Goal: Information Seeking & Learning: Learn about a topic

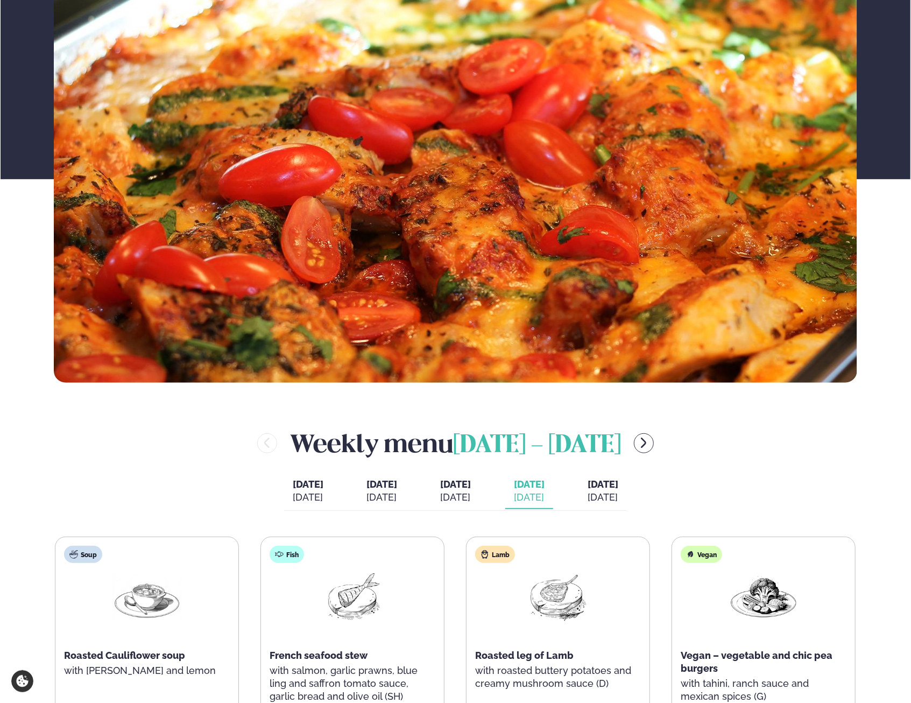
scroll to position [377, 0]
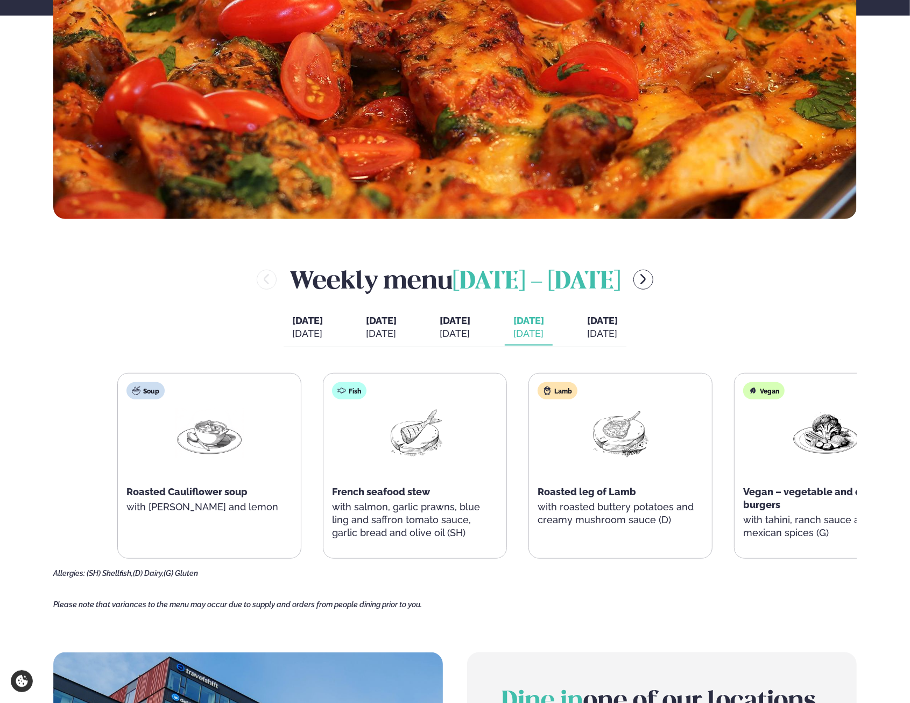
click at [600, 554] on div "Soup Roasted Cauliflower soup with [PERSON_NAME] and lemon Fish French seafood …" at bounding box center [517, 466] width 801 height 186
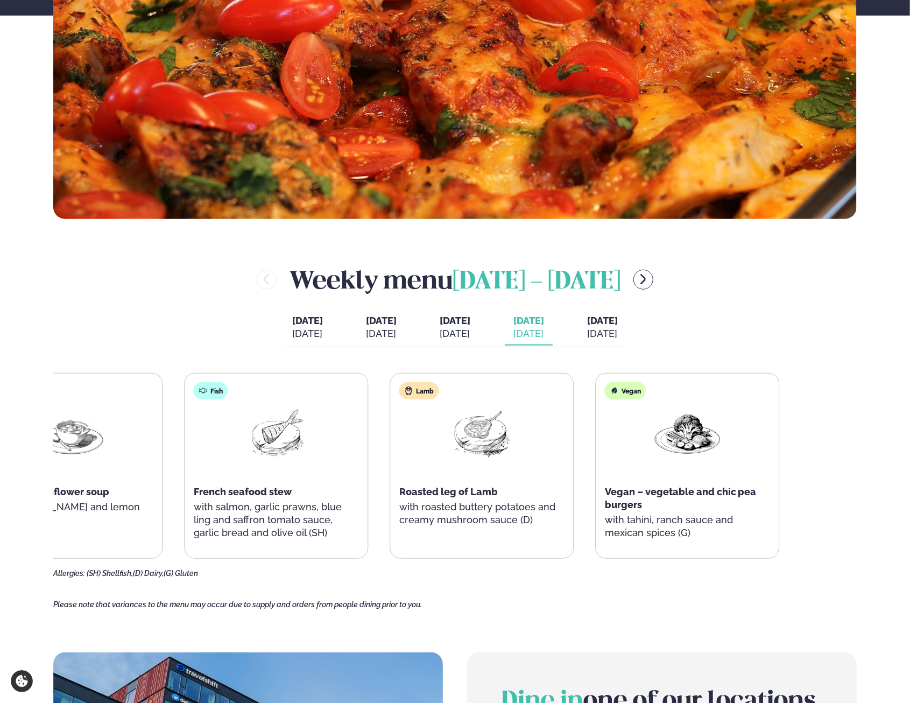
click at [396, 534] on div "Lamb Roasted leg of Lamb with roasted buttery potatoes and creamy mushroom sauc…" at bounding box center [482, 460] width 183 height 172
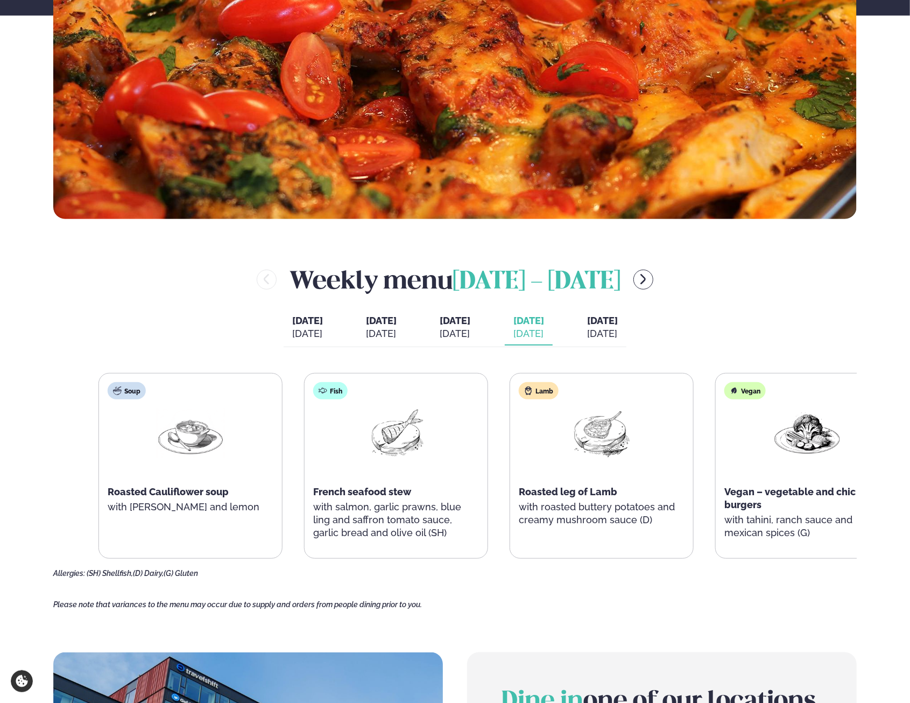
click at [592, 520] on div "Soup Roasted Cauliflower soup with [PERSON_NAME] and lemon Fish French seafood …" at bounding box center [499, 466] width 801 height 186
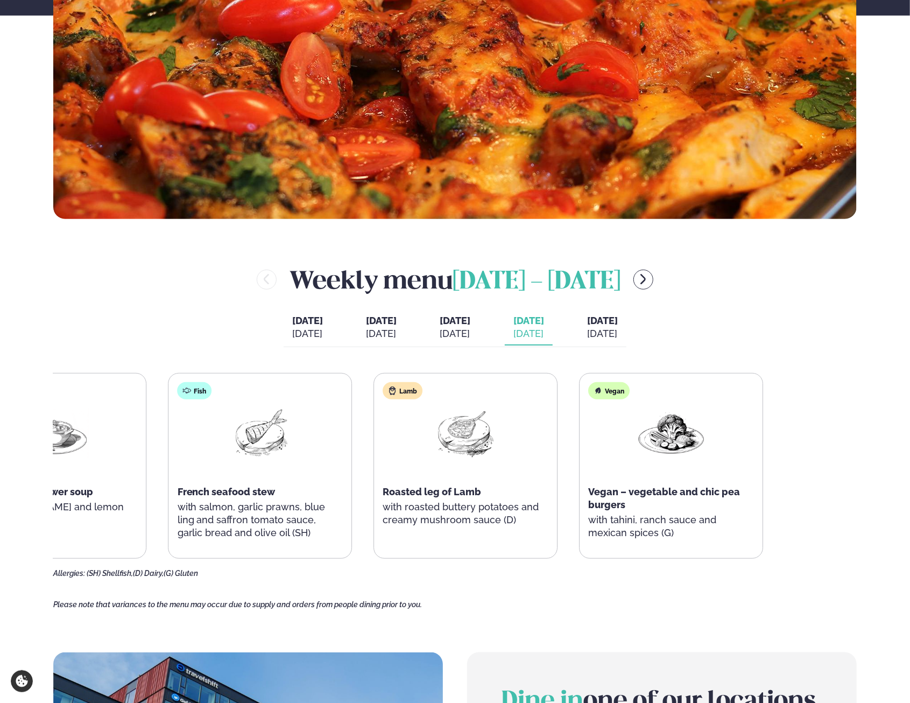
click at [385, 502] on div "Soup Roasted Cauliflower soup with [PERSON_NAME] and lemon Fish French seafood …" at bounding box center [363, 466] width 801 height 186
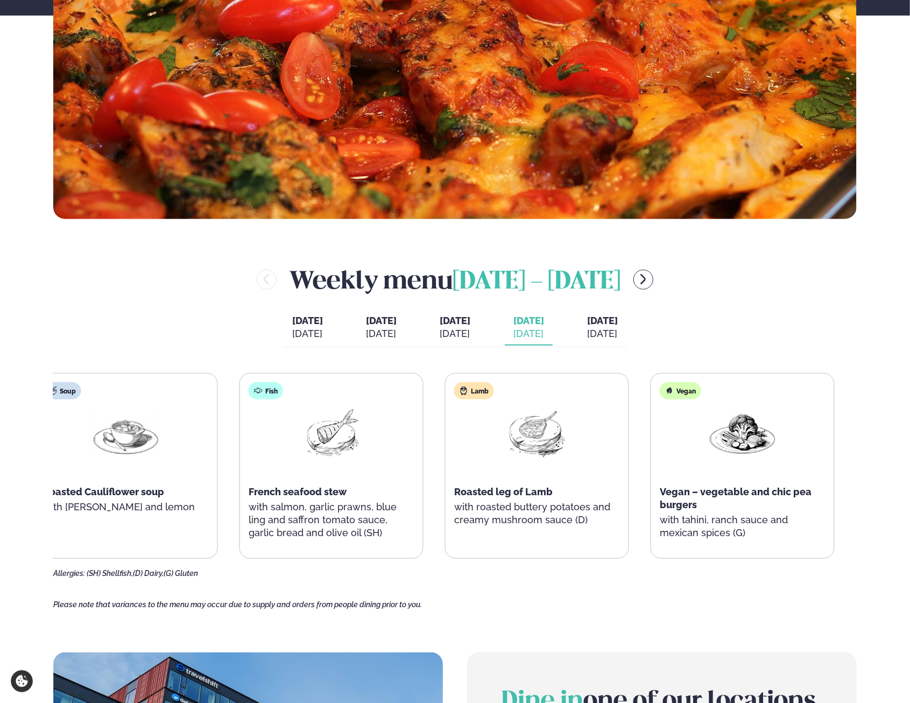
click at [335, 496] on div "French seafood stew" at bounding box center [332, 492] width 166 height 13
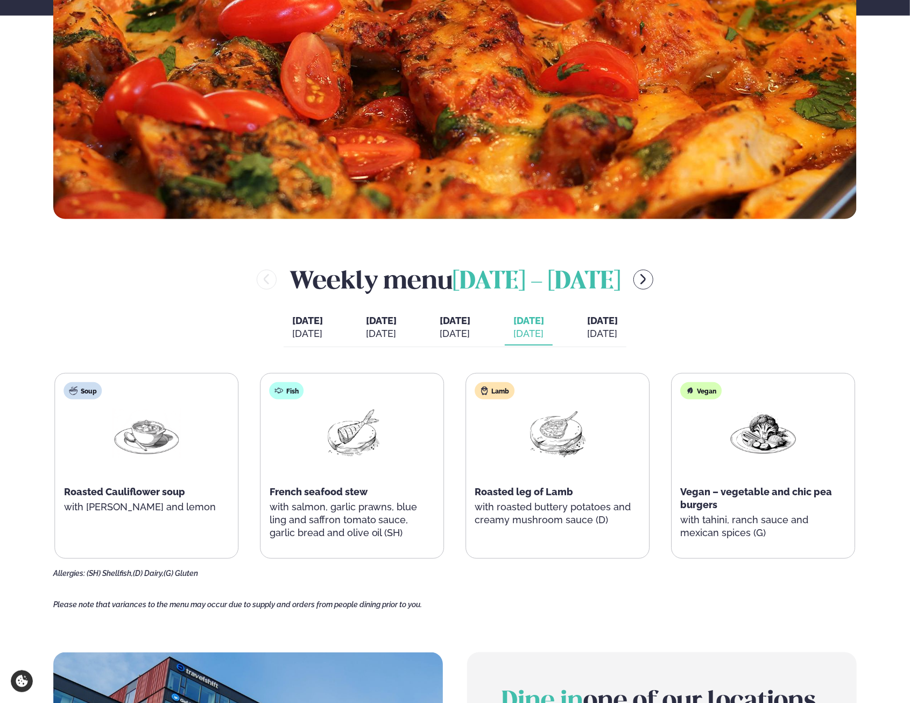
click at [748, 522] on div "Vegan Vegan – vegetable and chic pea burgers with tahini, ranch sauce and mexic…" at bounding box center [763, 466] width 183 height 185
drag, startPoint x: 645, startPoint y: 559, endPoint x: 651, endPoint y: 553, distance: 8.4
click at [646, 559] on div "Soup Roasted Cauliflower soup with [PERSON_NAME] and lemon Fish French seafood …" at bounding box center [455, 475] width 804 height 205
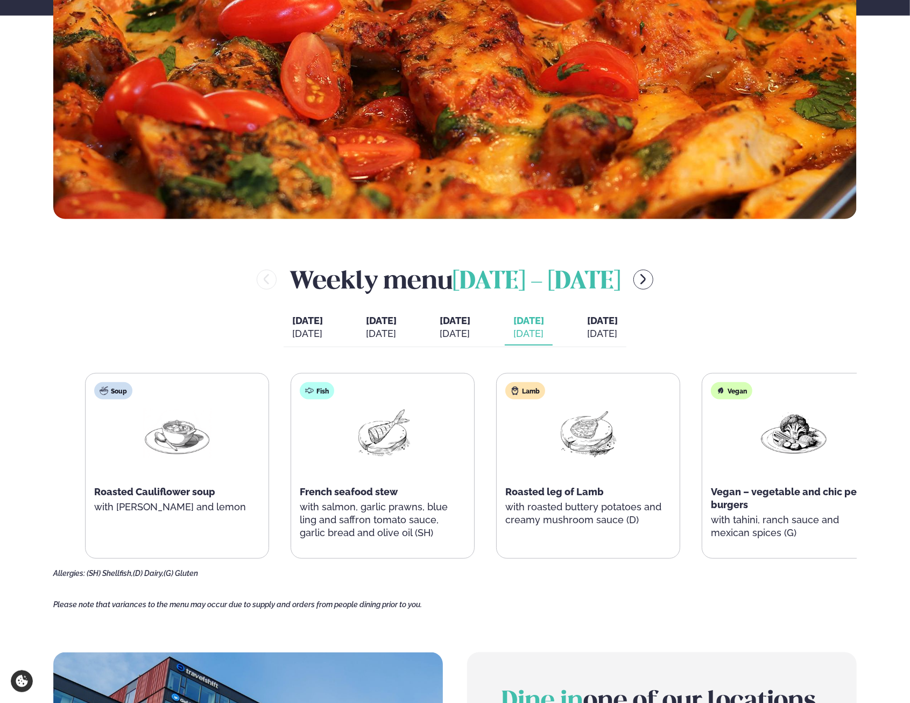
click at [336, 496] on span "French seafood stew" at bounding box center [349, 491] width 98 height 11
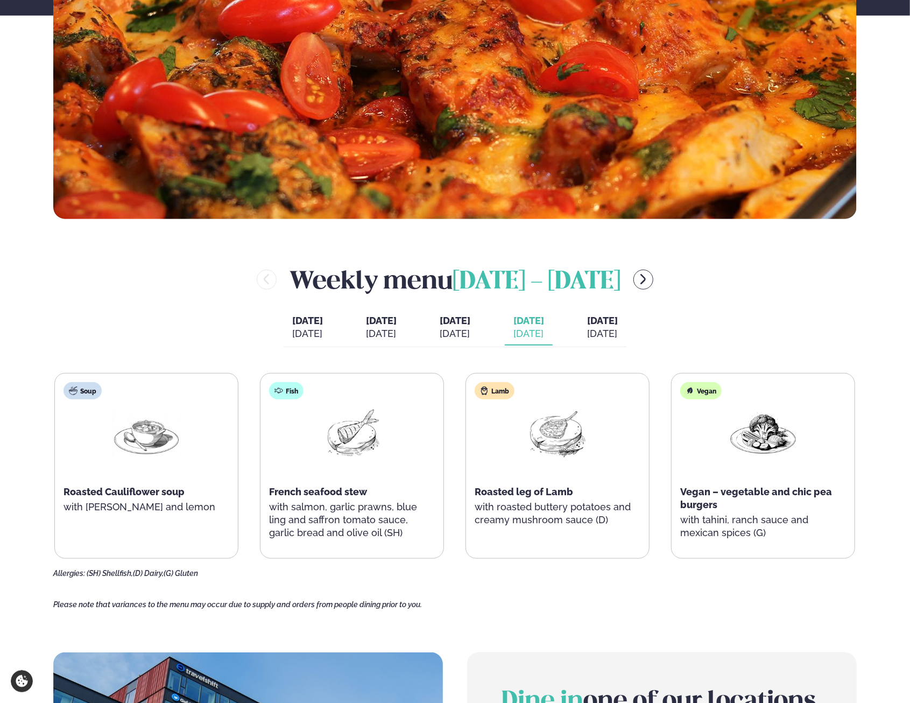
drag, startPoint x: 865, startPoint y: 250, endPoint x: 901, endPoint y: 229, distance: 41.3
click at [865, 250] on main "Home / Weekly Menu Our weekly menu Come along for the days where your favourite…" at bounding box center [455, 439] width 868 height 1632
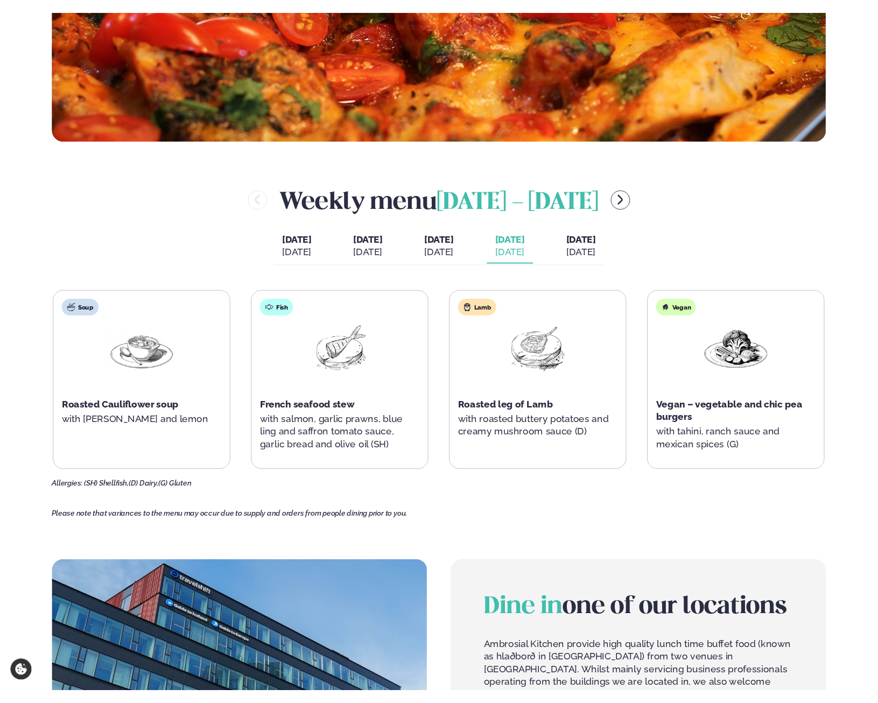
scroll to position [459, 0]
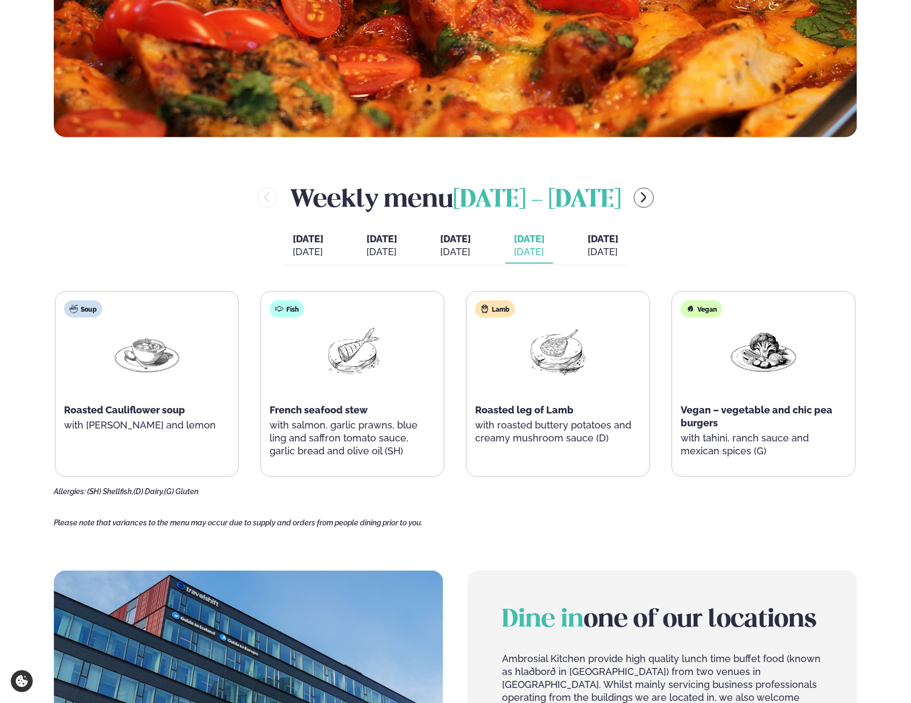
click at [755, 228] on div "Weekly menu [DATE] - [DATE] [DATE] [DATE] [DATE] [DATE] [DATE] [DATE] [DATE] [P…" at bounding box center [456, 338] width 804 height 316
click at [627, 246] on button "[DATE] [DATE]" at bounding box center [603, 246] width 48 height 36
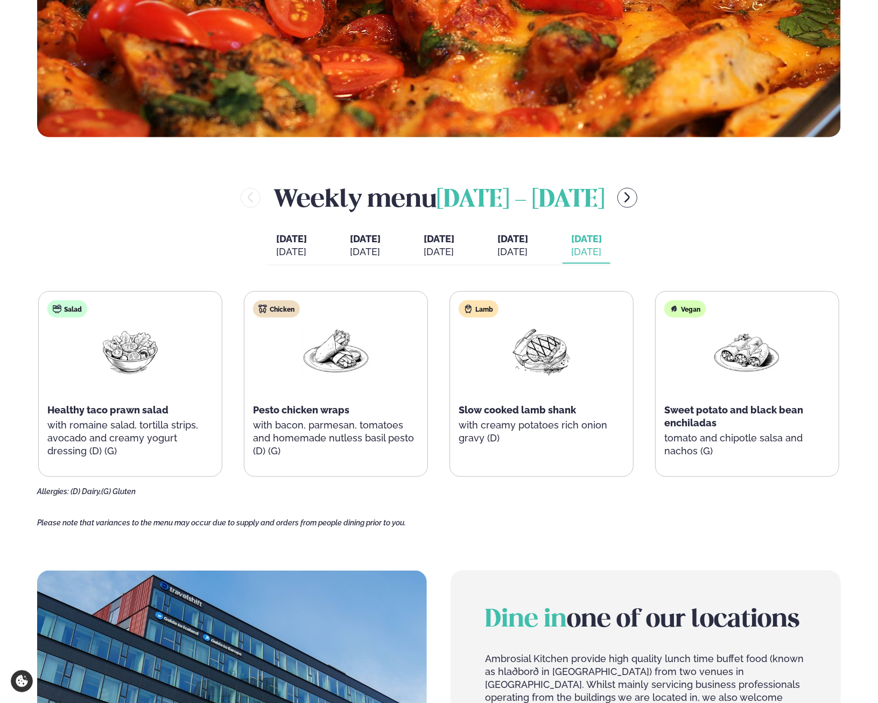
drag, startPoint x: 9, startPoint y: 191, endPoint x: 39, endPoint y: 170, distance: 37.5
click at [9, 191] on main "Home / Weekly Menu Our weekly menu Come along for the days where your favourite…" at bounding box center [439, 357] width 868 height 1632
